Goal: Find specific page/section: Find specific page/section

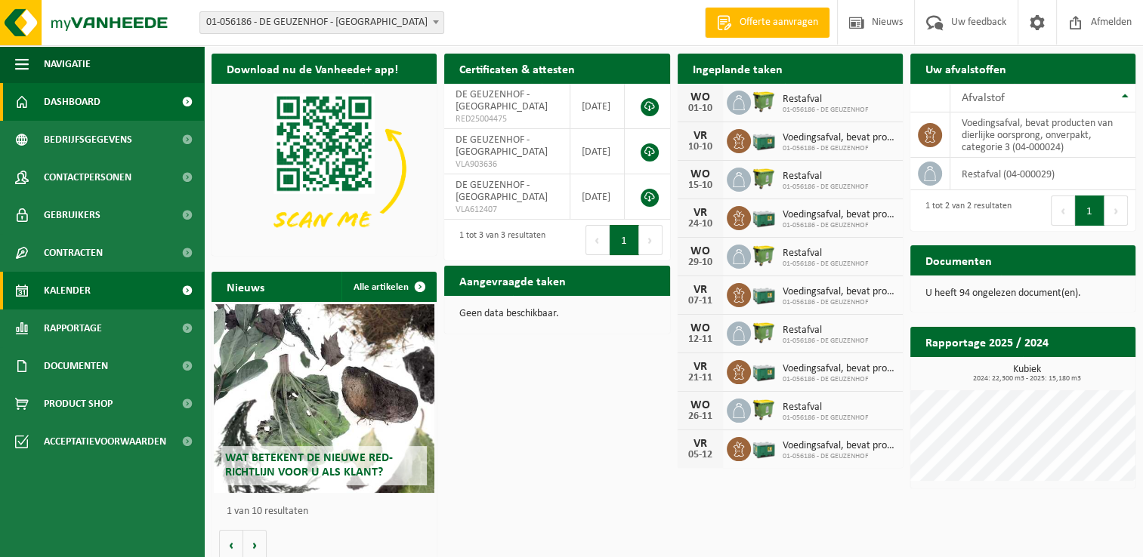
click at [79, 287] on span "Kalender" at bounding box center [67, 291] width 47 height 38
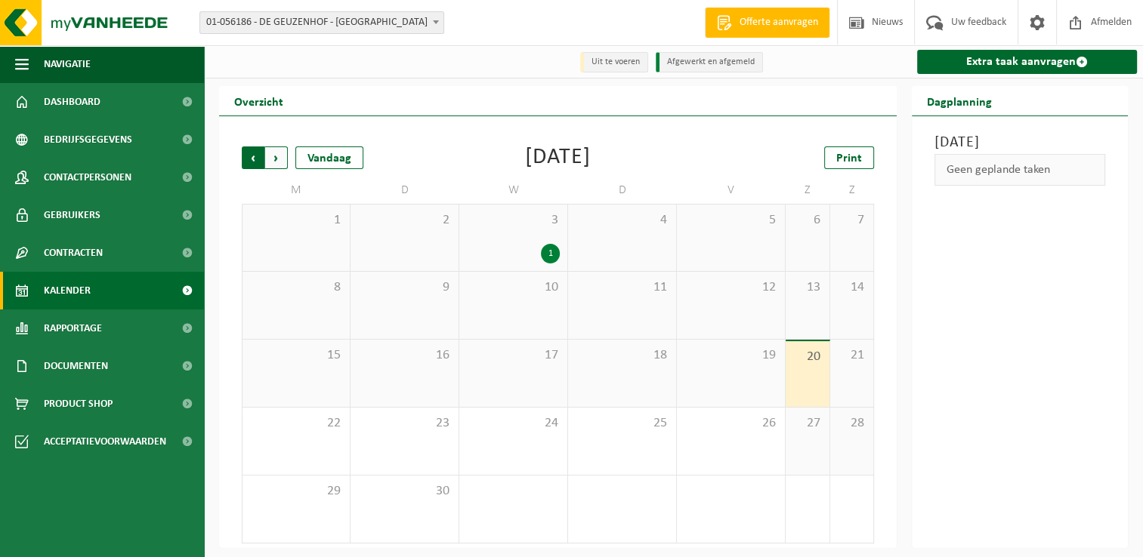
click at [276, 165] on span "Volgende" at bounding box center [276, 158] width 23 height 23
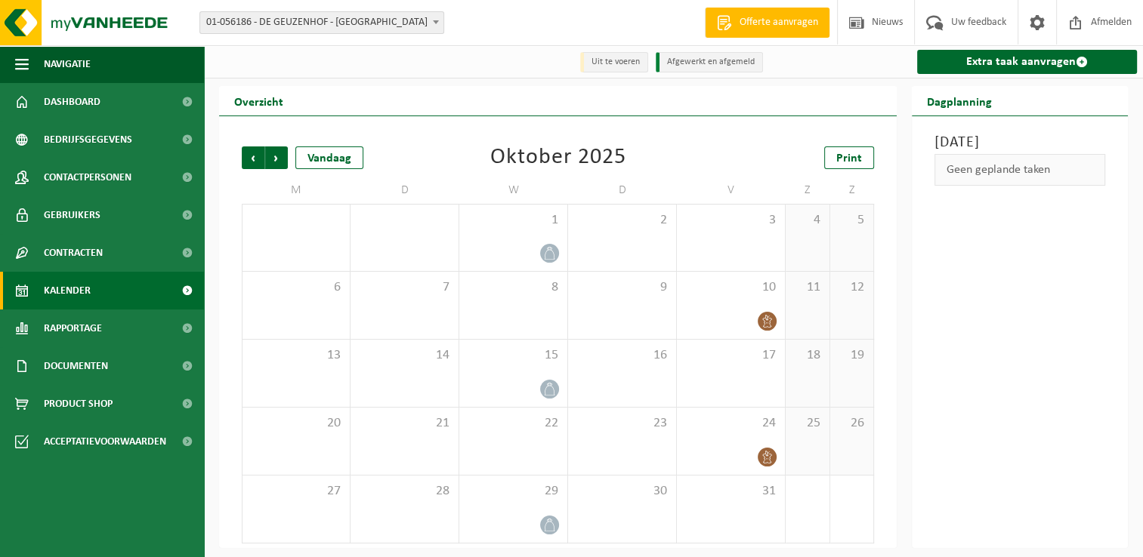
drag, startPoint x: 1098, startPoint y: 24, endPoint x: 1050, endPoint y: 379, distance: 358.1
drag, startPoint x: 1050, startPoint y: 379, endPoint x: 251, endPoint y: 157, distance: 830.0
click at [251, 157] on span "Vorige" at bounding box center [253, 158] width 23 height 23
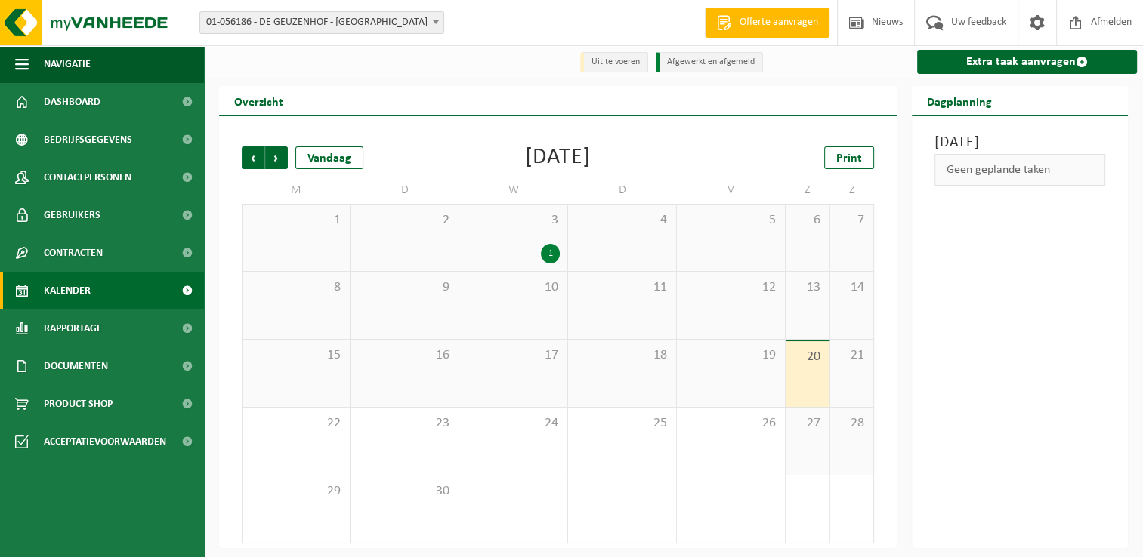
drag, startPoint x: 1114, startPoint y: 20, endPoint x: 1072, endPoint y: 356, distance: 338.7
drag, startPoint x: 1072, startPoint y: 356, endPoint x: 812, endPoint y: 115, distance: 354.3
click at [812, 115] on div "Overzicht" at bounding box center [557, 101] width 677 height 30
click at [1068, 28] on span at bounding box center [1075, 22] width 23 height 45
